Goal: Find specific page/section: Find specific page/section

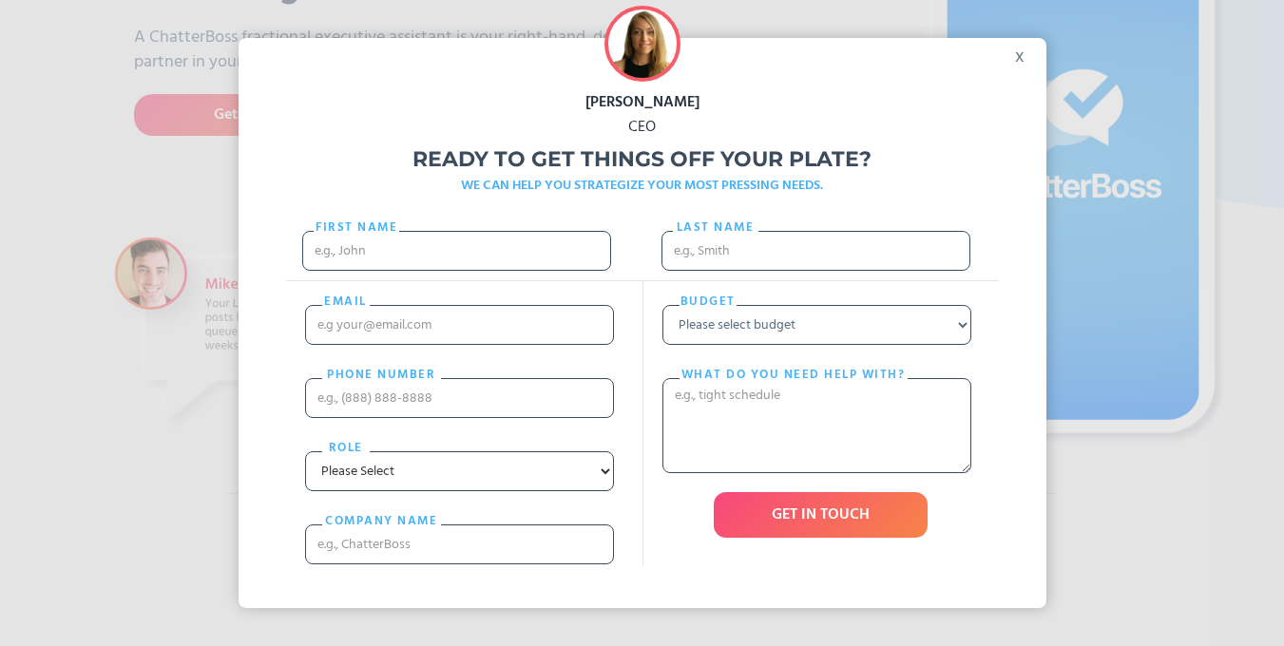
scroll to position [370, 0]
click at [1025, 60] on div "x" at bounding box center [1025, 52] width 43 height 29
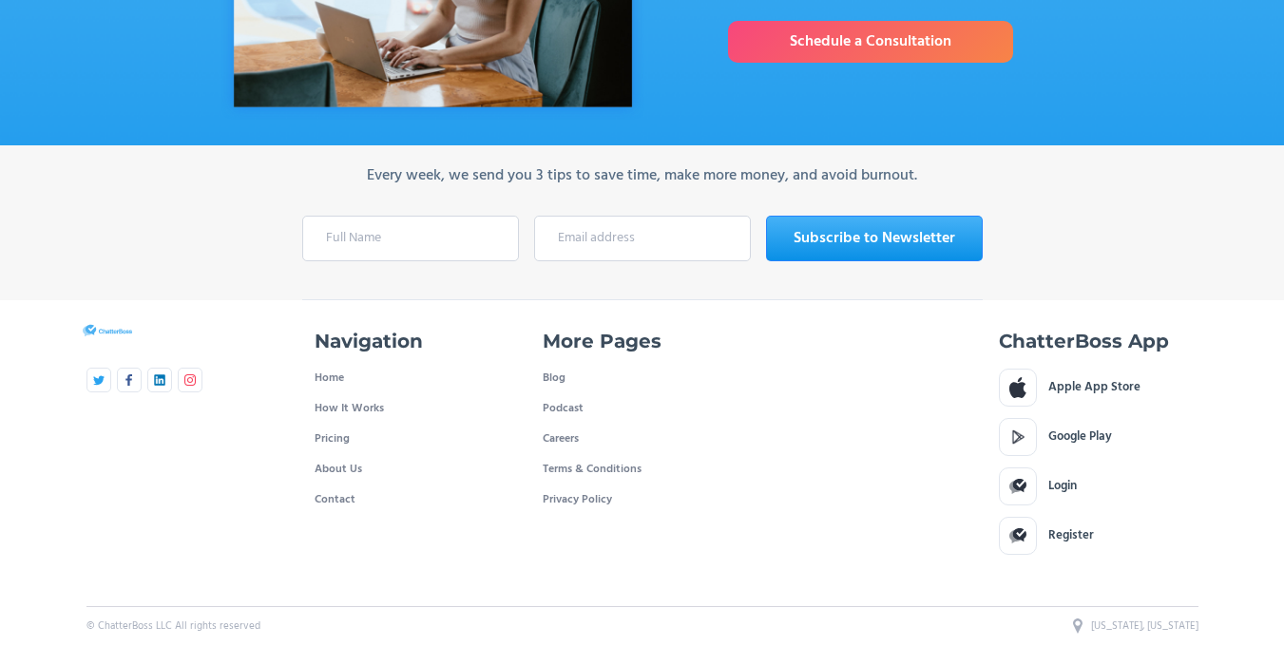
scroll to position [6562, 0]
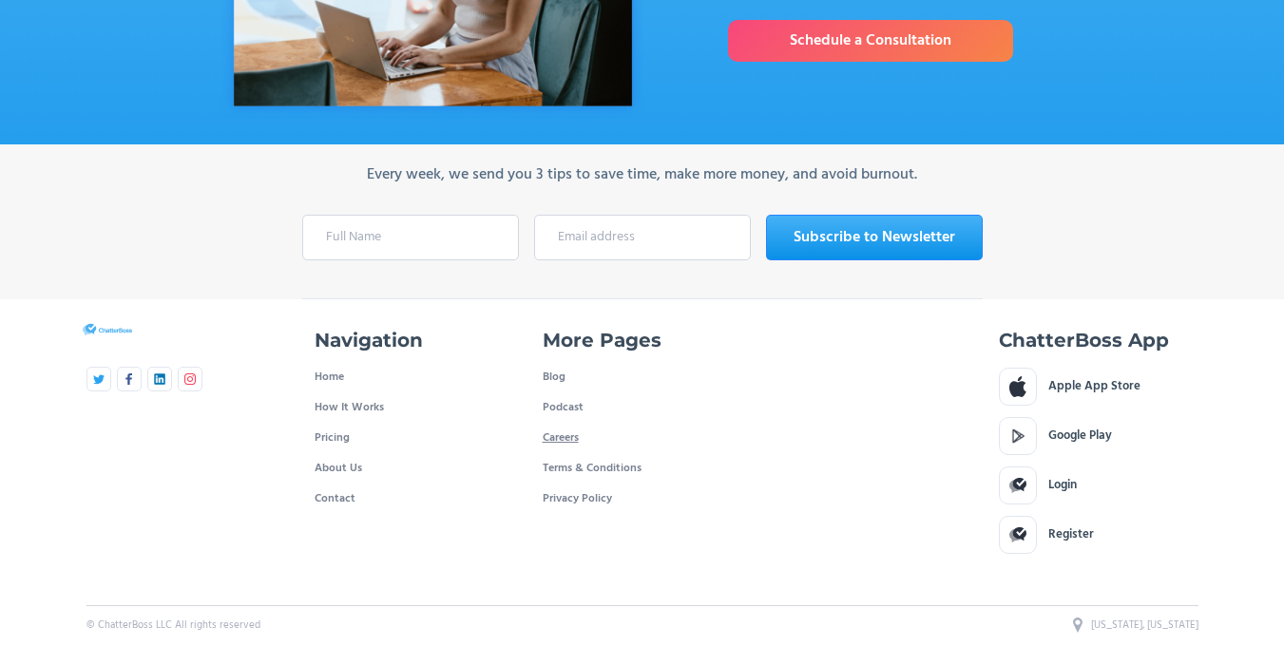
click at [557, 431] on link "Careers" at bounding box center [561, 438] width 36 height 30
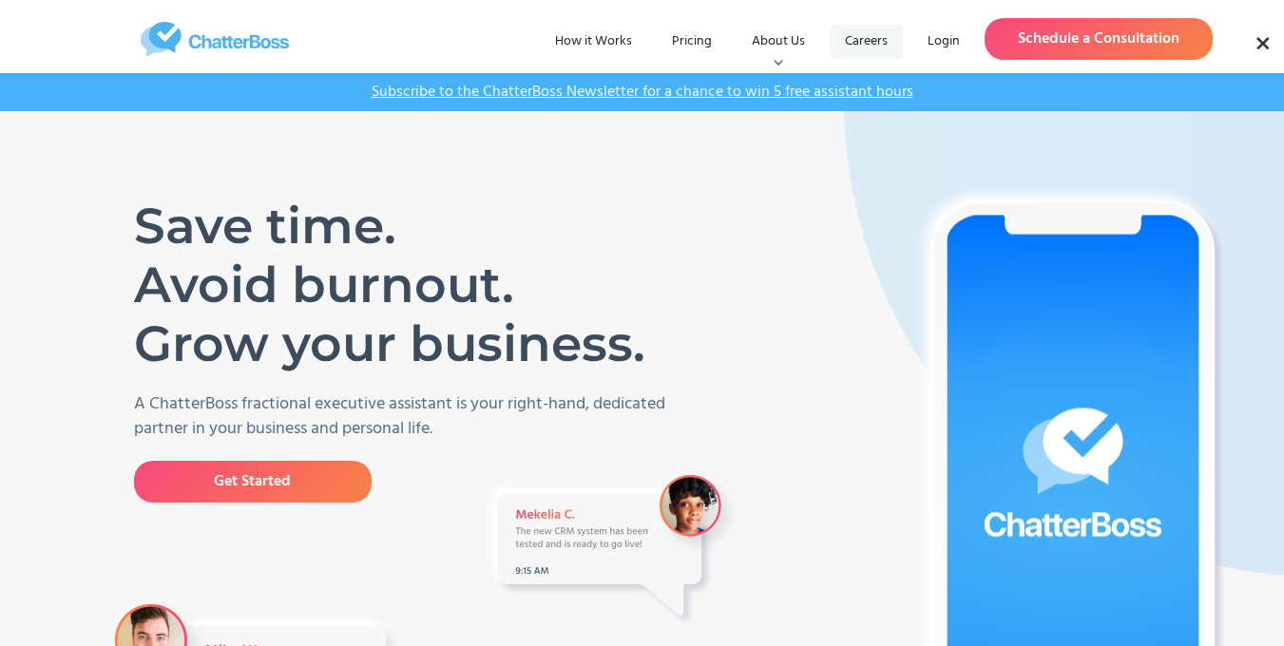
click at [875, 41] on link "Careers" at bounding box center [866, 42] width 73 height 34
